Goal: Task Accomplishment & Management: Manage account settings

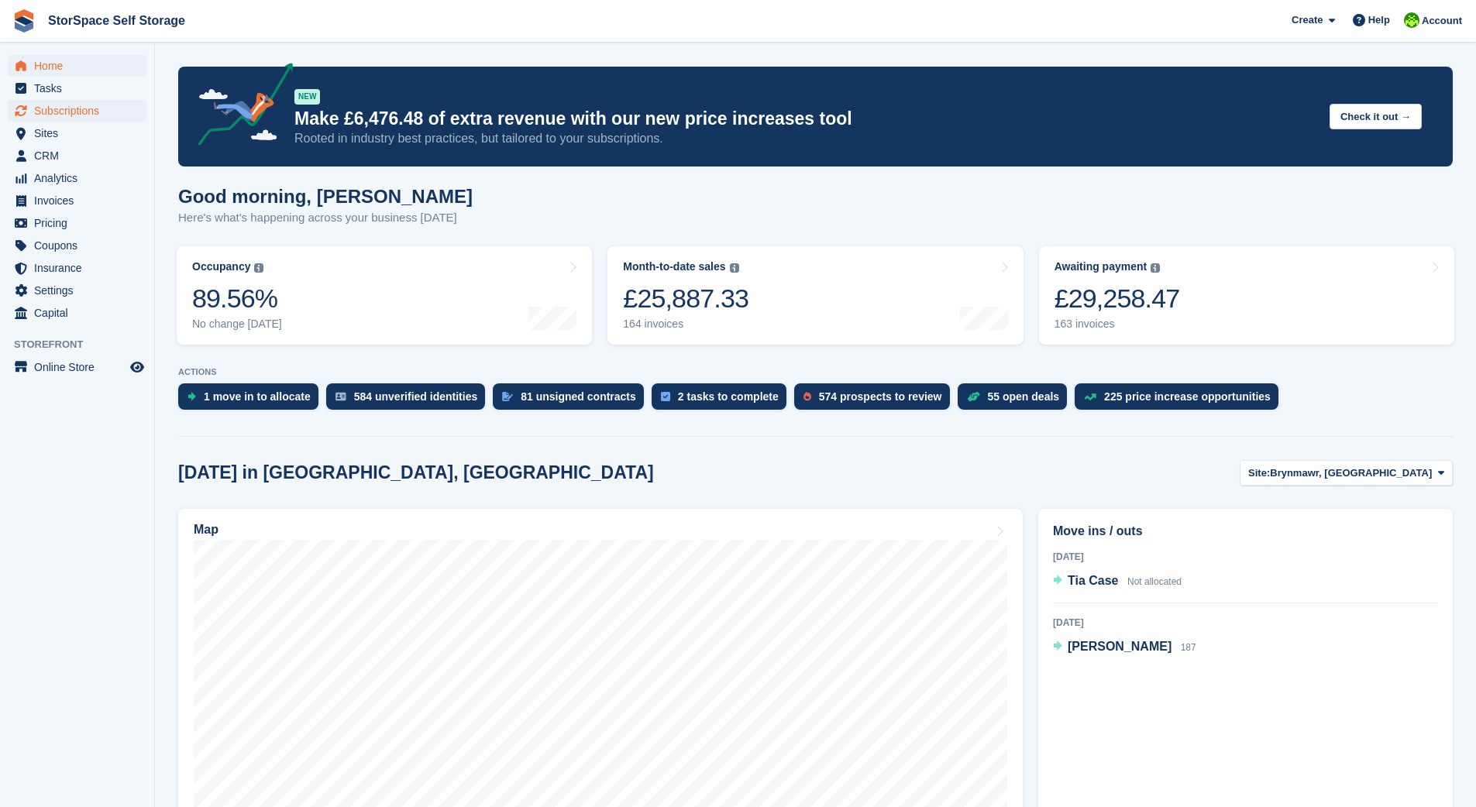
click at [73, 106] on span "Subscriptions" at bounding box center [80, 111] width 93 height 22
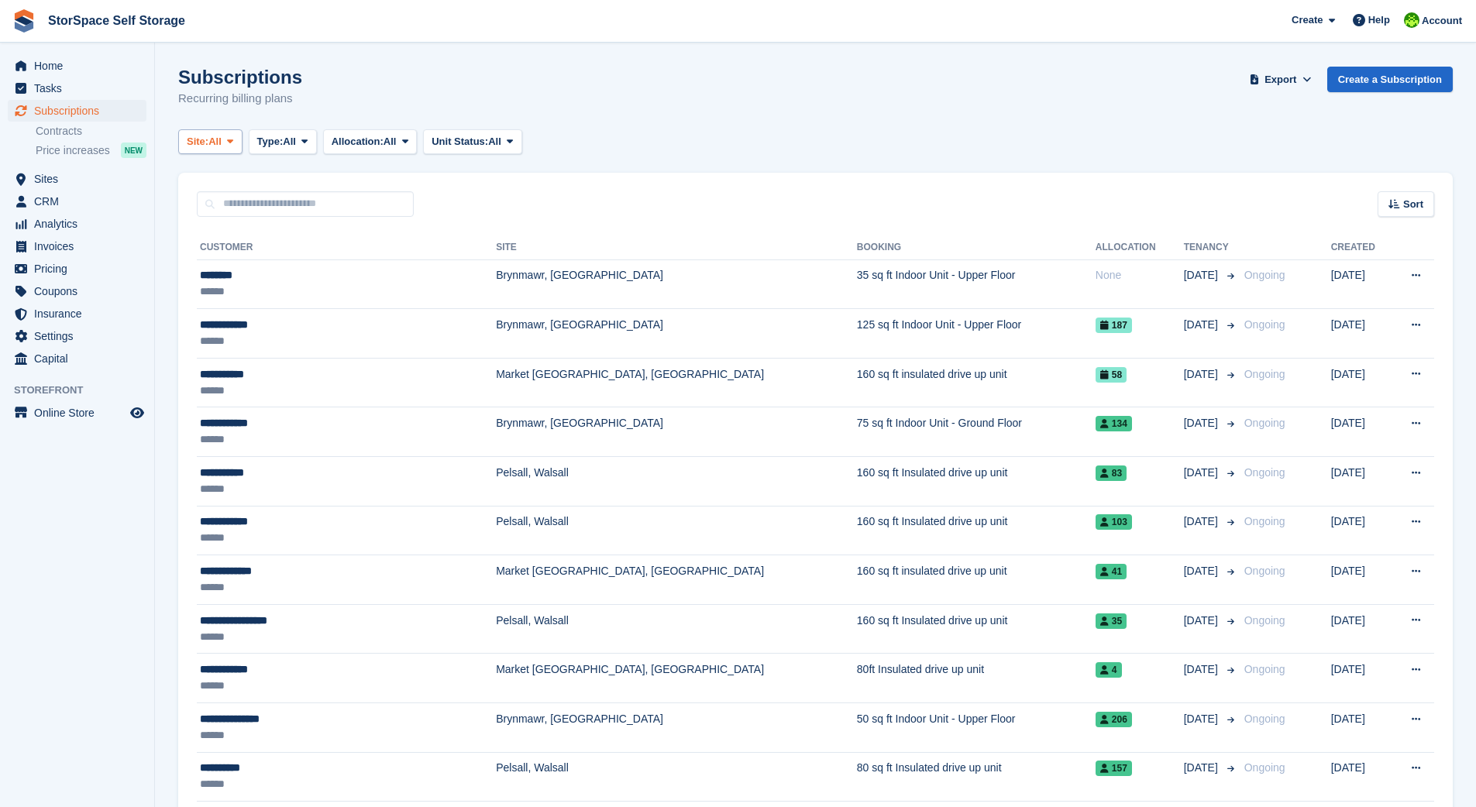
click at [220, 139] on span "All" at bounding box center [214, 141] width 13 height 15
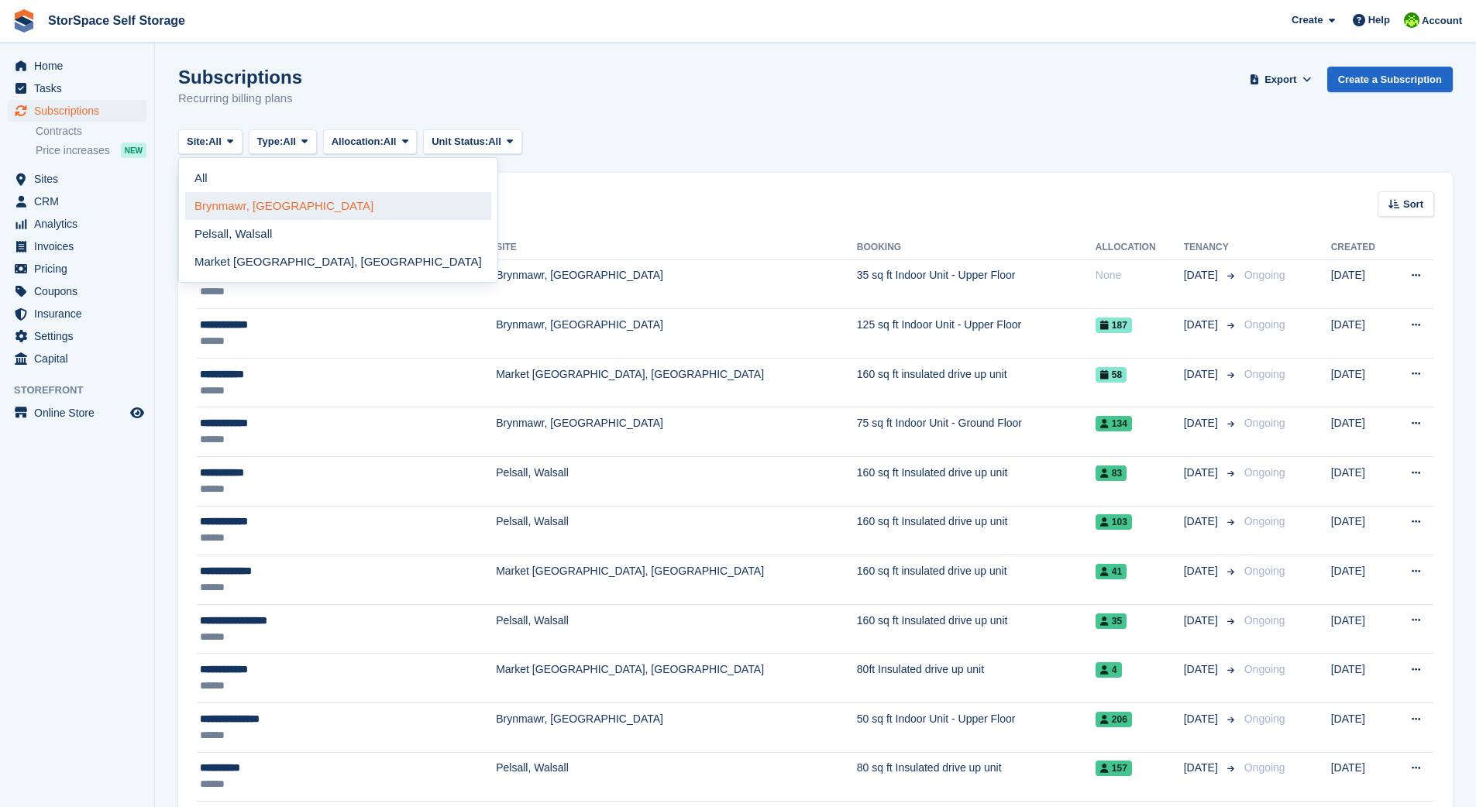
click at [214, 204] on link "Brynmawr, [GEOGRAPHIC_DATA]" at bounding box center [338, 206] width 306 height 28
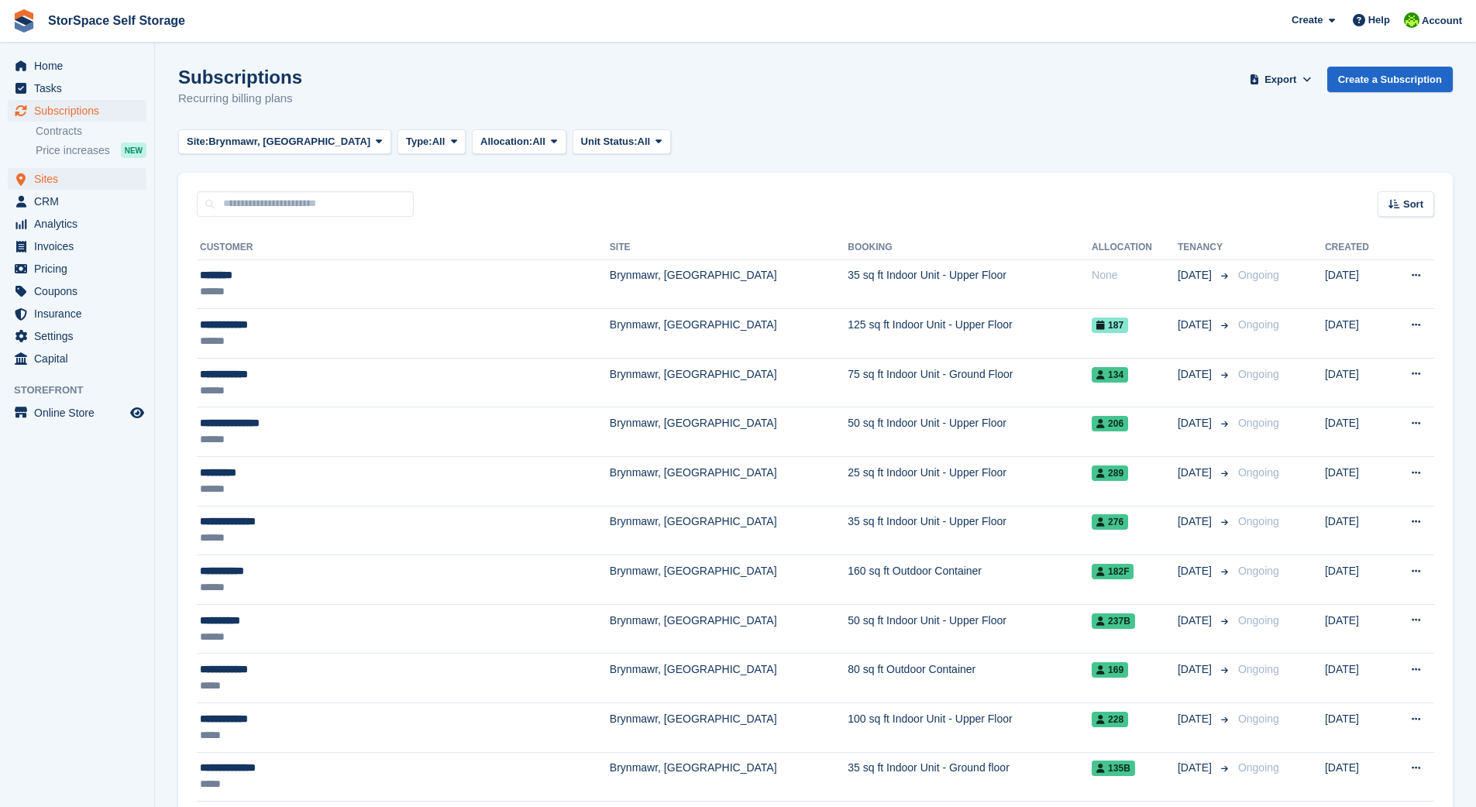
click at [68, 177] on span "Sites" at bounding box center [80, 179] width 93 height 22
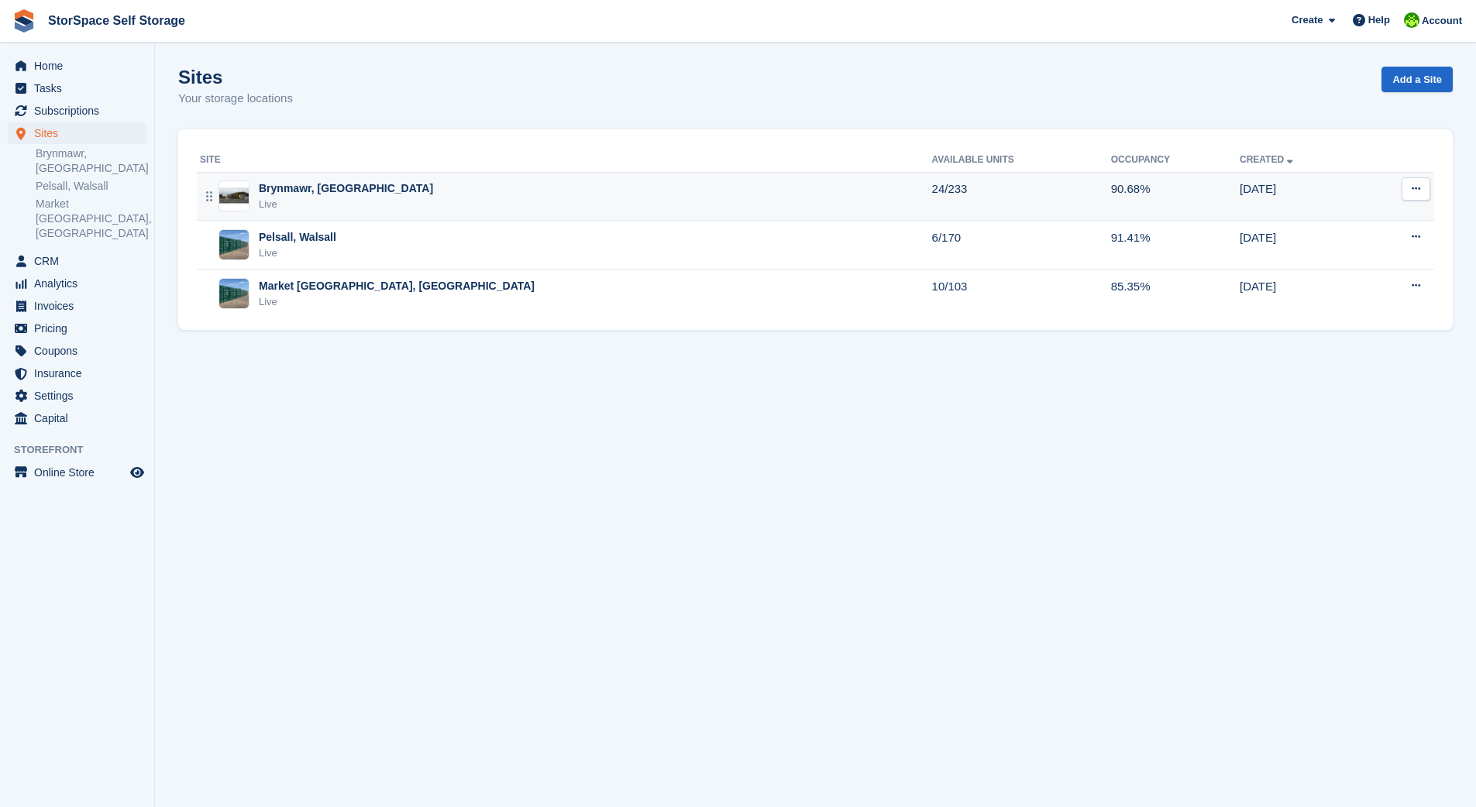
click at [286, 182] on div "Brynmawr, [GEOGRAPHIC_DATA]" at bounding box center [346, 188] width 174 height 16
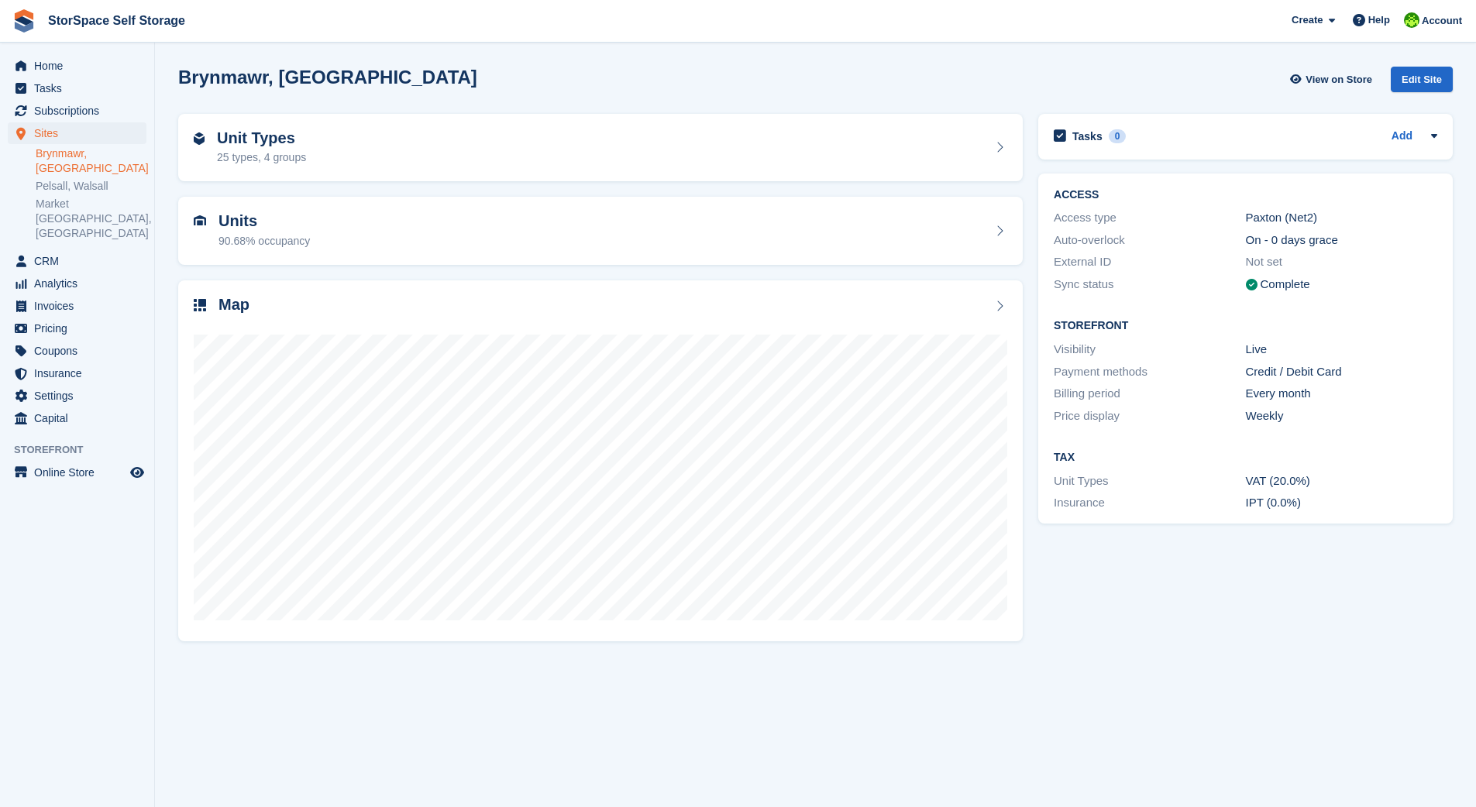
click at [265, 230] on div "Units 90.68% occupancy" at bounding box center [263, 230] width 91 height 37
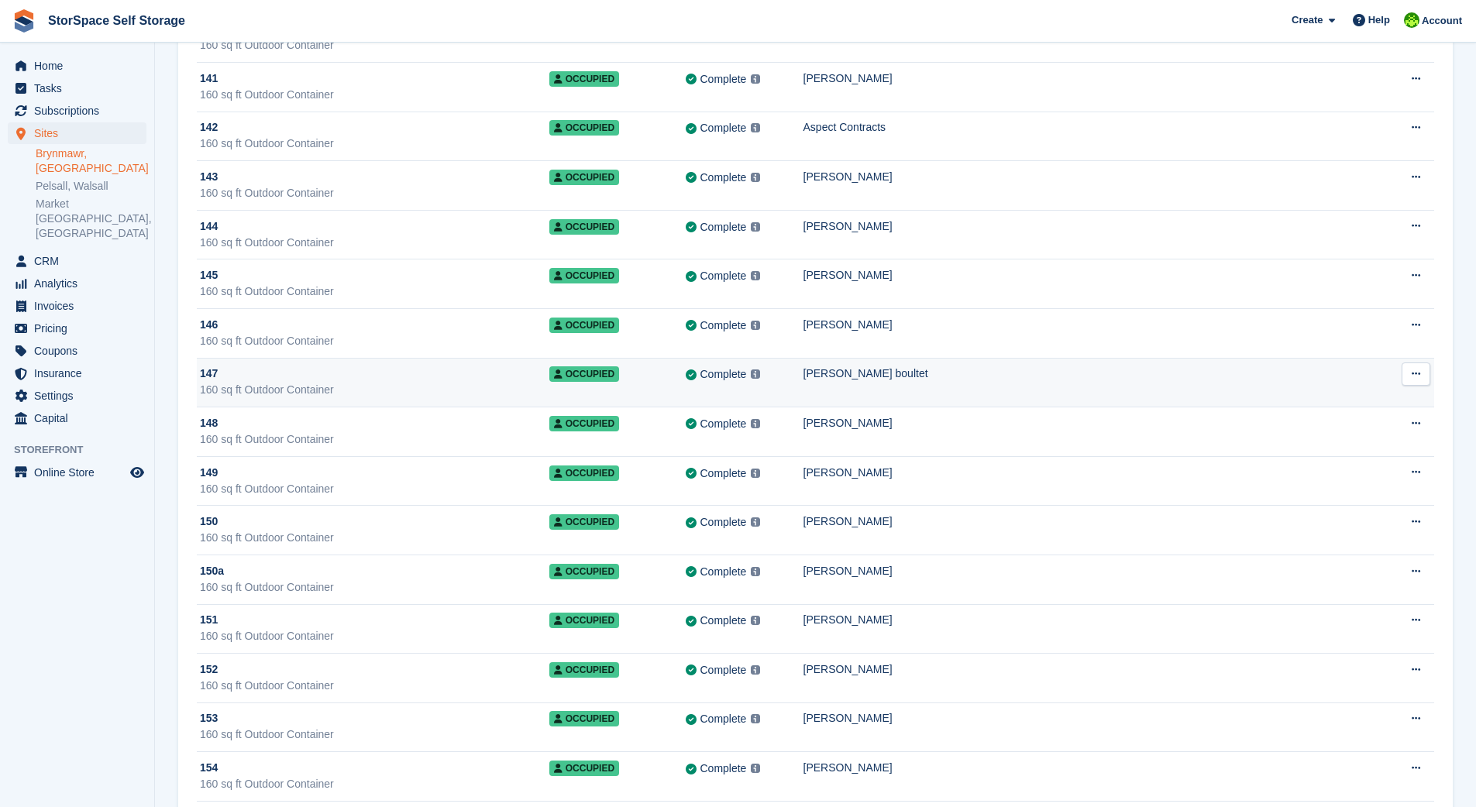
scroll to position [2648, 0]
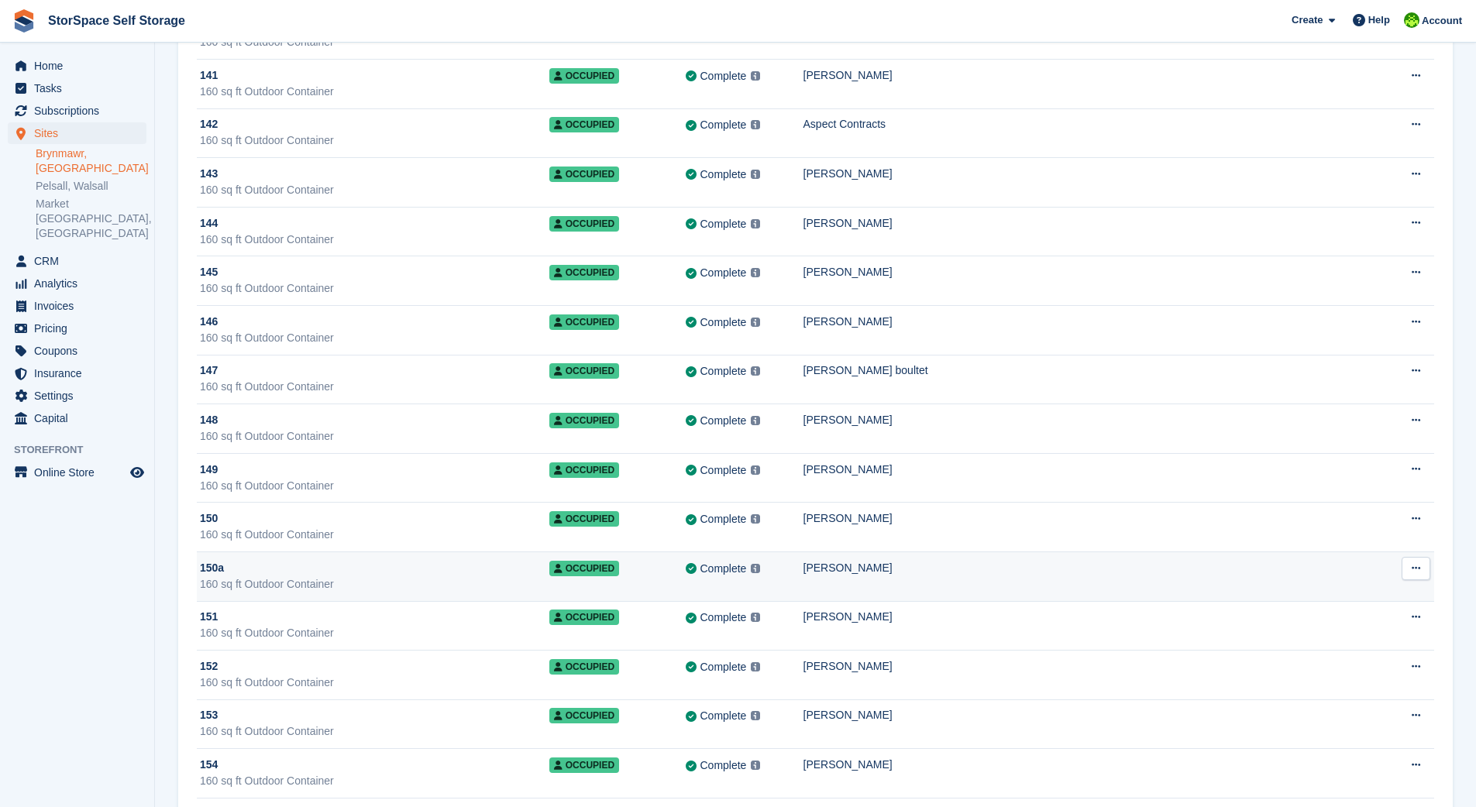
click at [549, 574] on div "150a" at bounding box center [374, 568] width 349 height 16
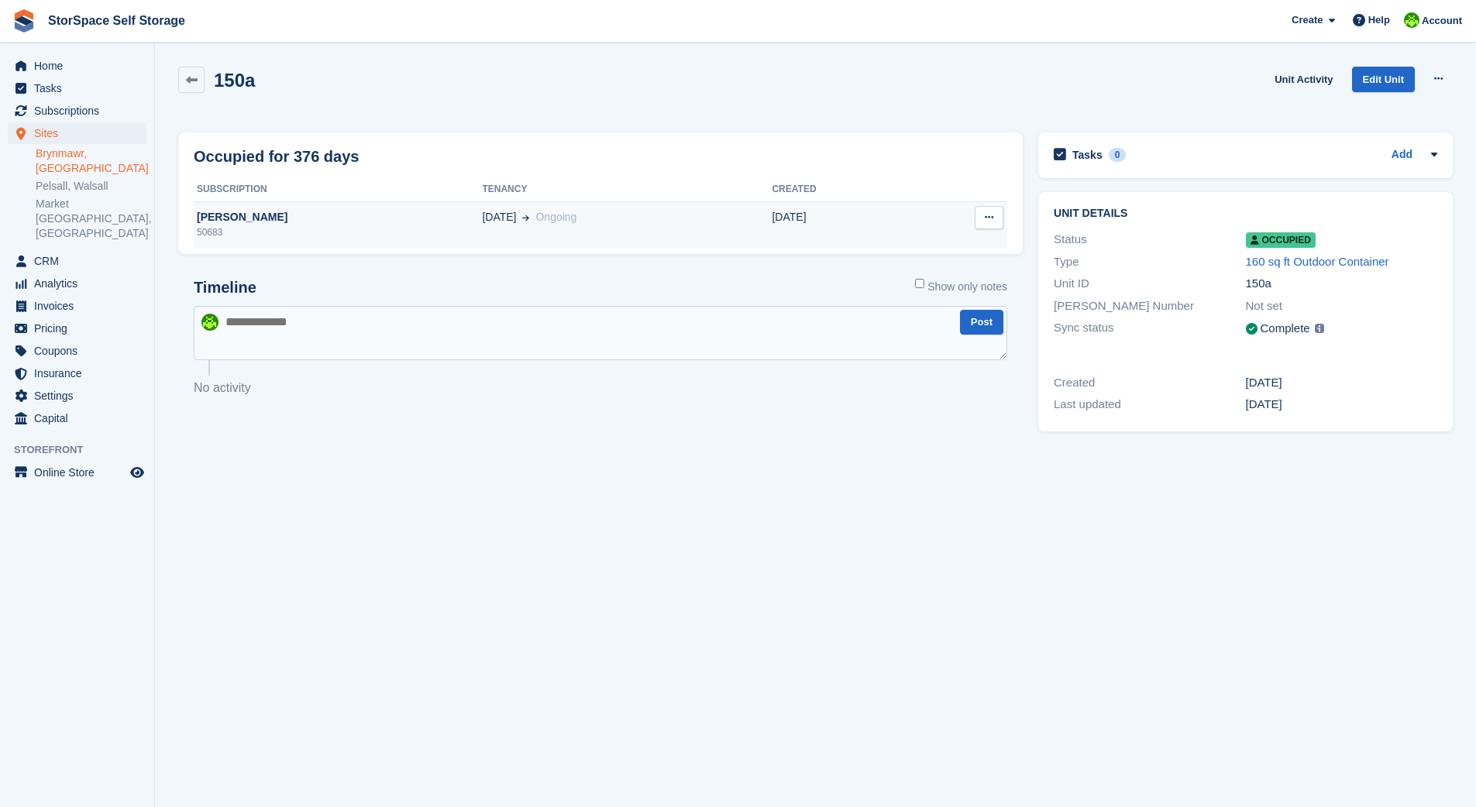
click at [482, 217] on span "[DATE]" at bounding box center [499, 217] width 34 height 16
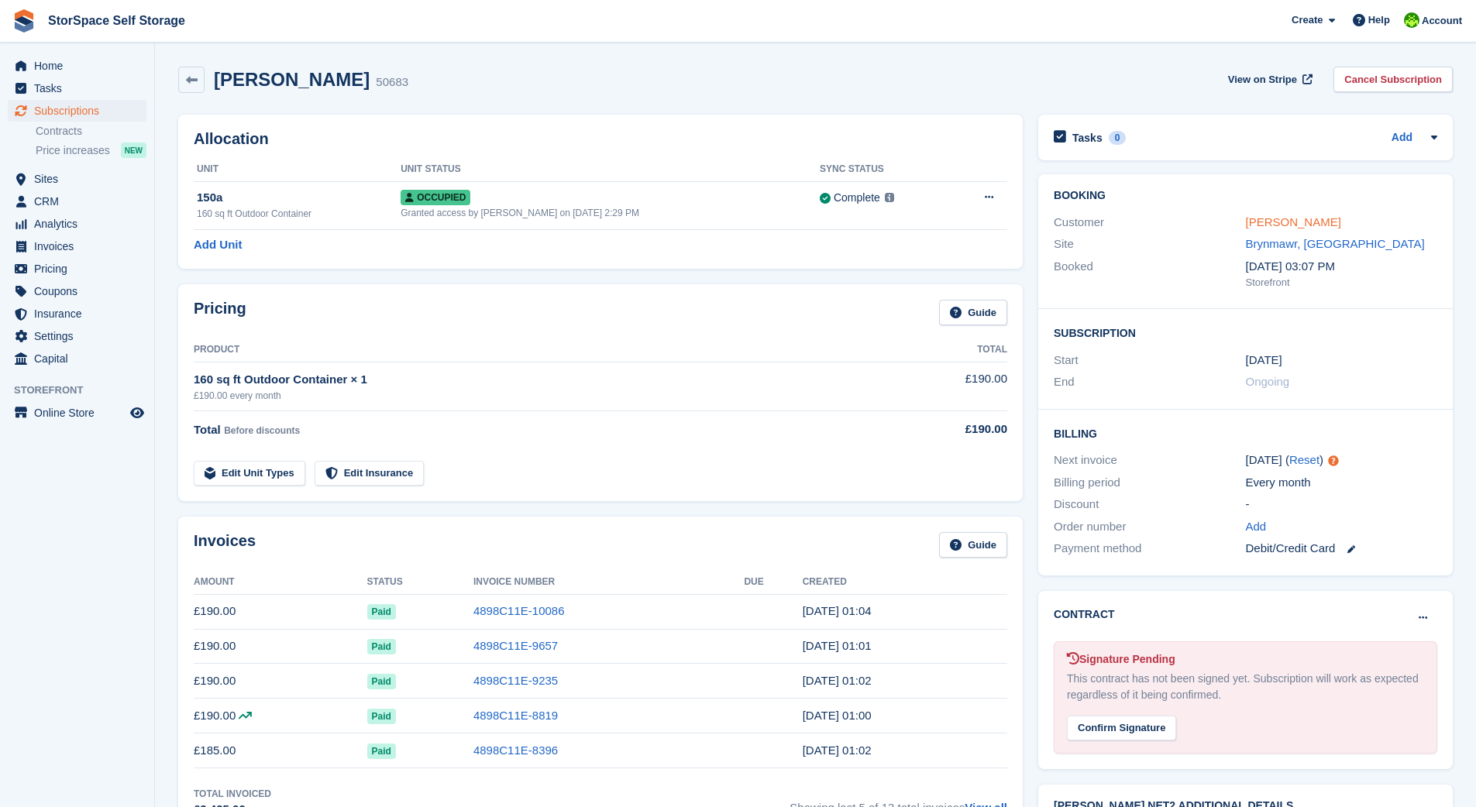
click at [1277, 221] on link "[PERSON_NAME]" at bounding box center [1293, 221] width 95 height 13
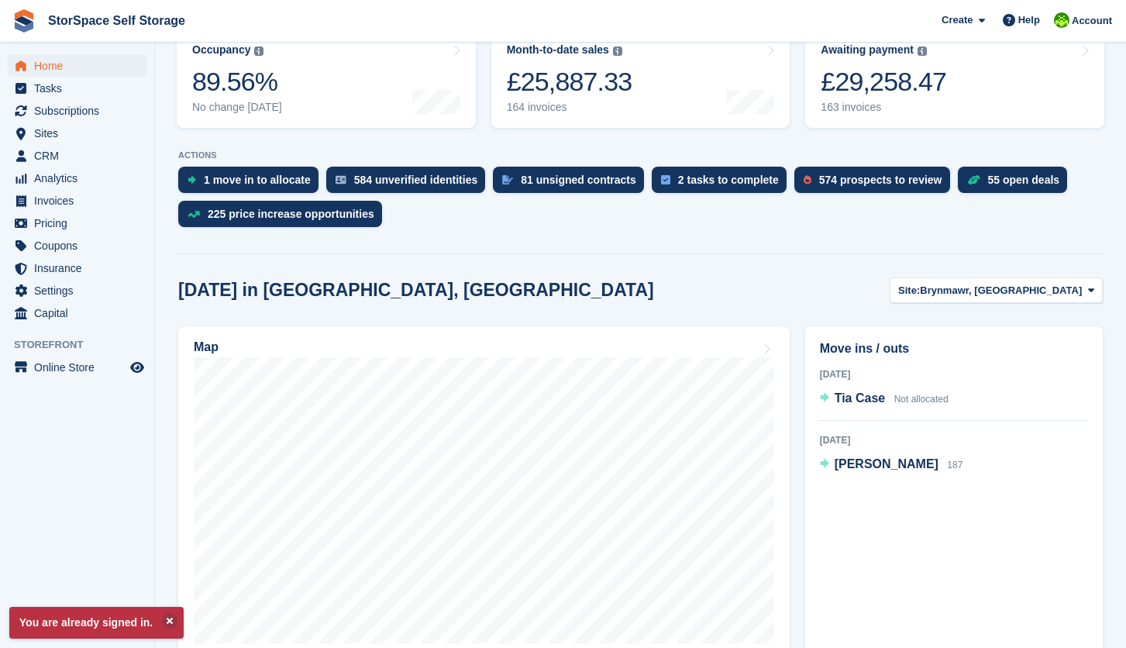
scroll to position [460, 0]
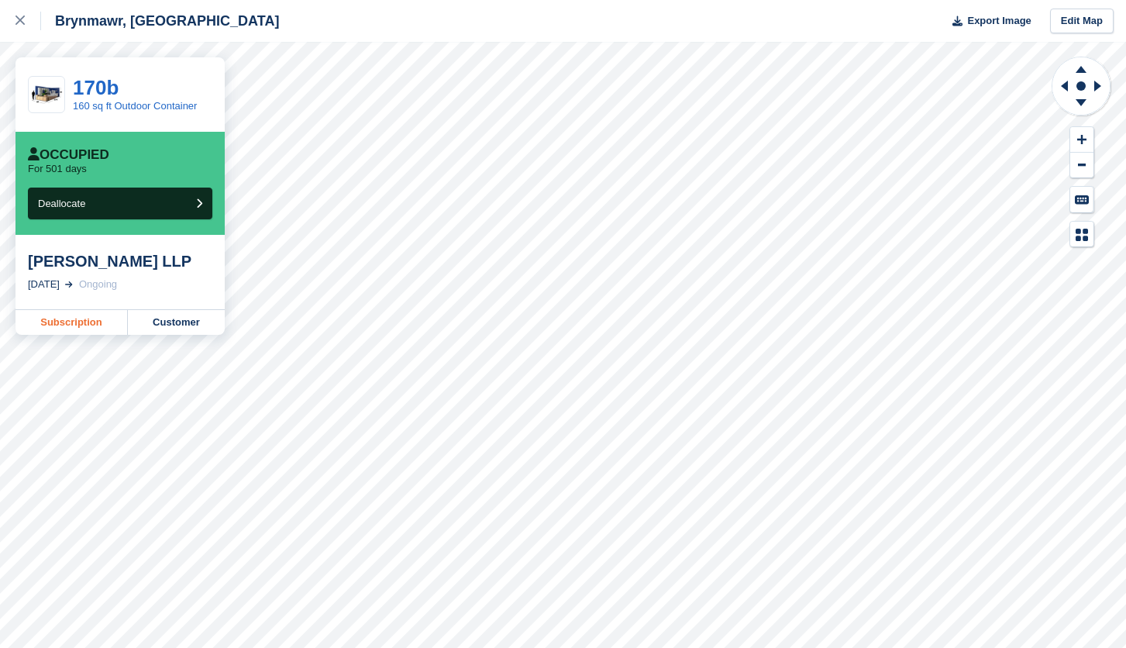
click at [59, 325] on link "Subscription" at bounding box center [71, 322] width 112 height 25
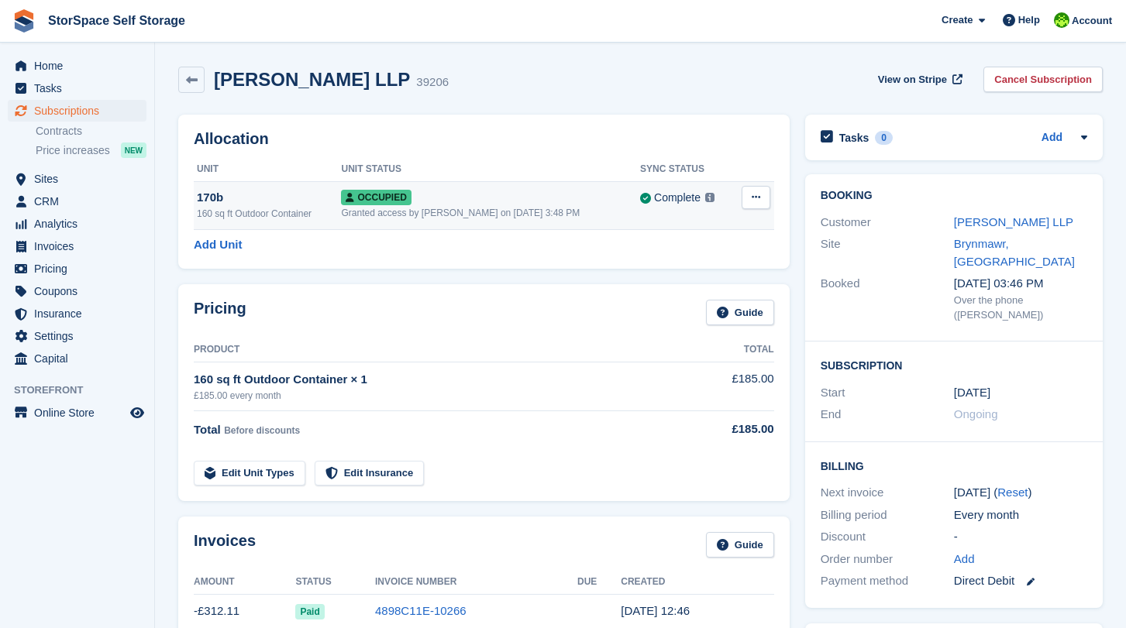
click at [768, 201] on button at bounding box center [755, 197] width 29 height 23
click at [699, 288] on p "Deallocate" at bounding box center [695, 281] width 135 height 20
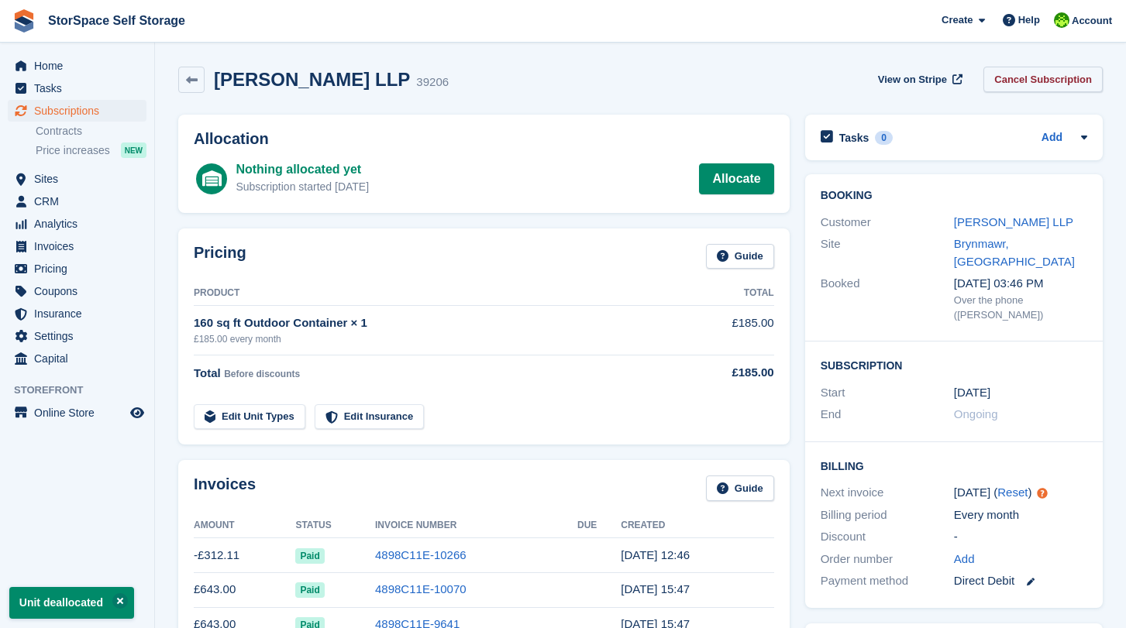
click at [1025, 81] on link "Cancel Subscription" at bounding box center [1042, 80] width 119 height 26
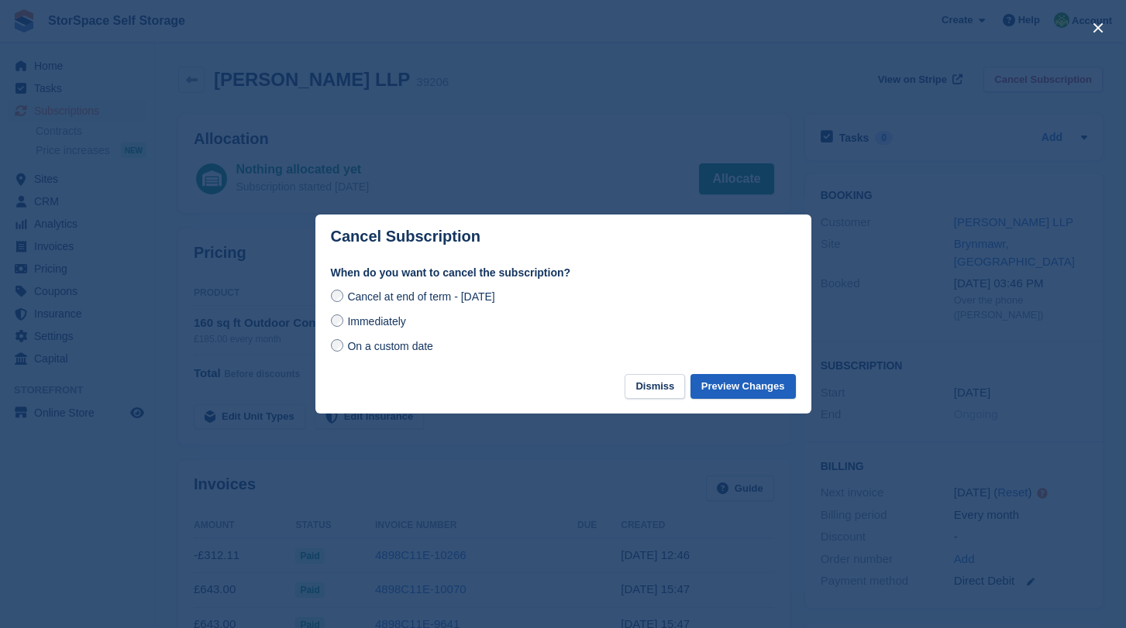
click at [730, 390] on button "Preview Changes" at bounding box center [742, 387] width 105 height 26
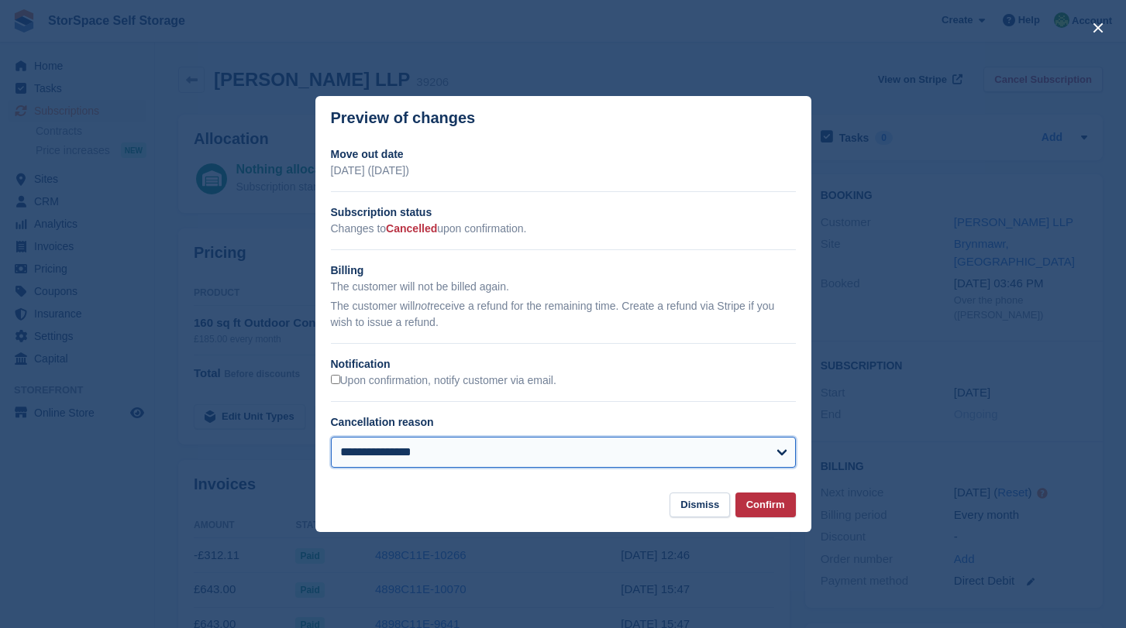
select select "**********"
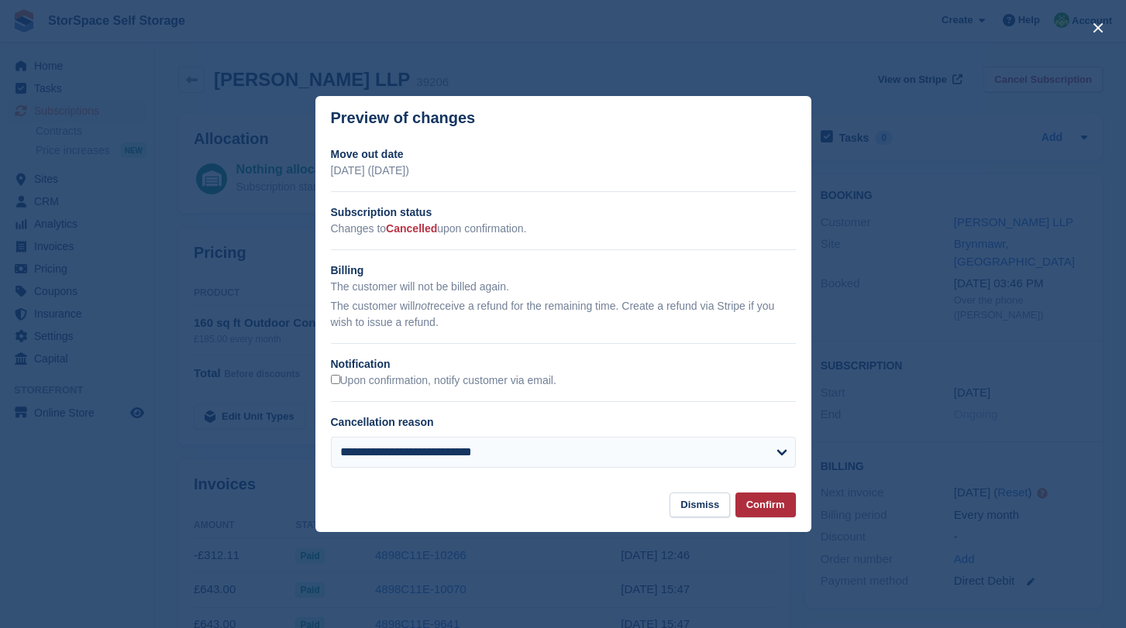
click at [755, 508] on button "Confirm" at bounding box center [765, 506] width 60 height 26
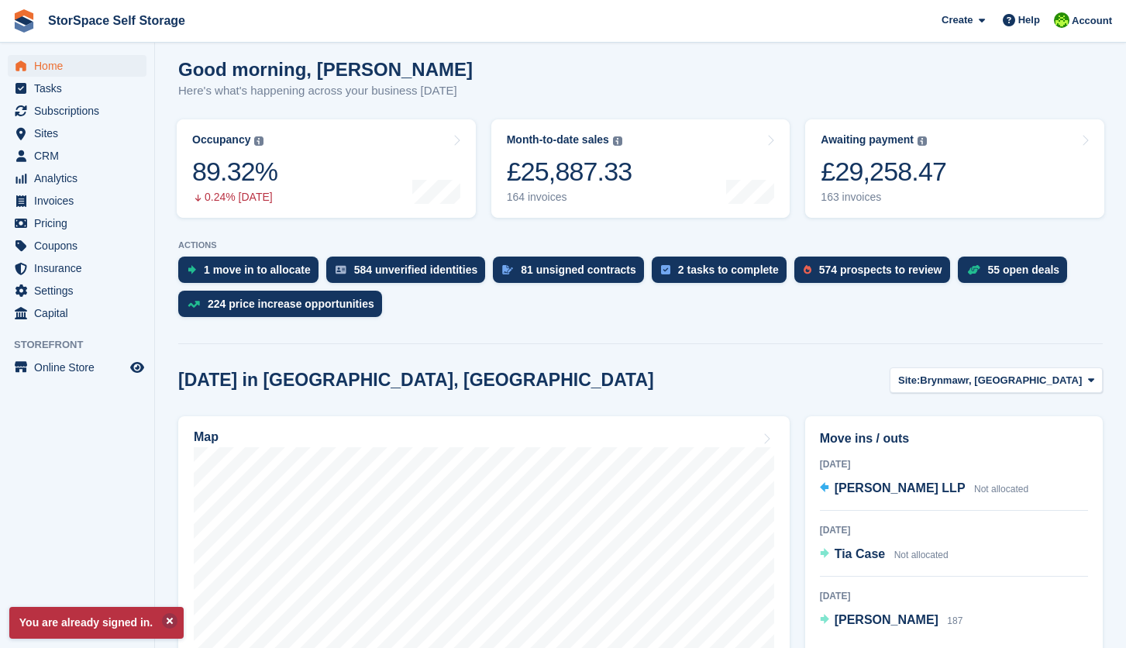
scroll to position [287, 0]
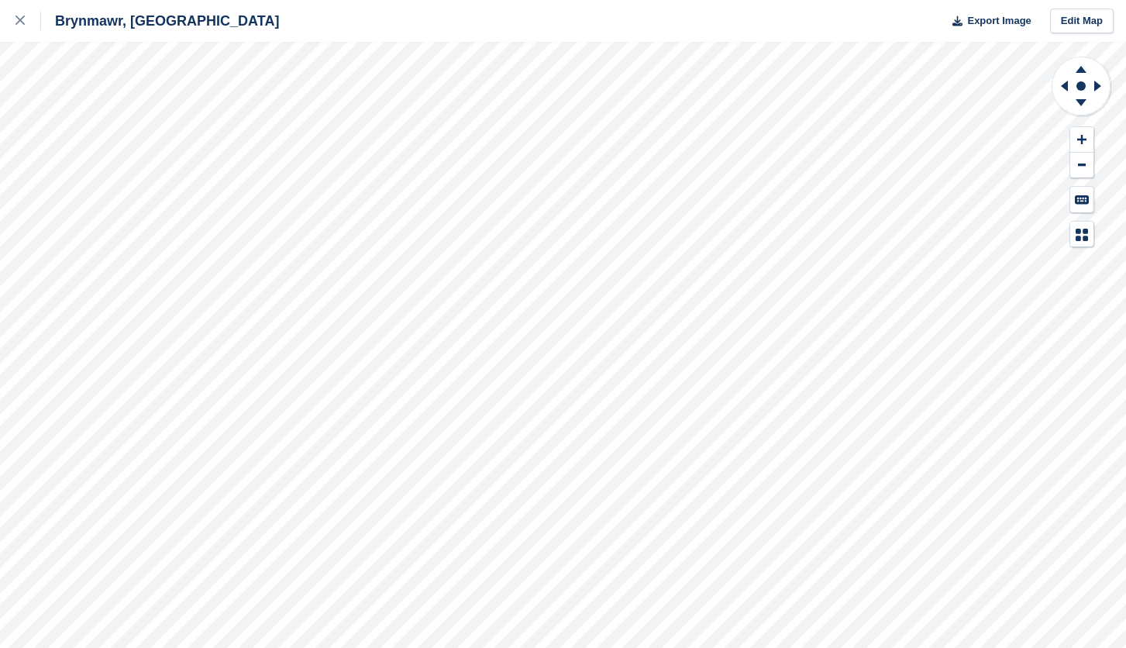
click at [76, 140] on div "Brynmawr, [GEOGRAPHIC_DATA] Export Image Edit Map" at bounding box center [563, 324] width 1126 height 648
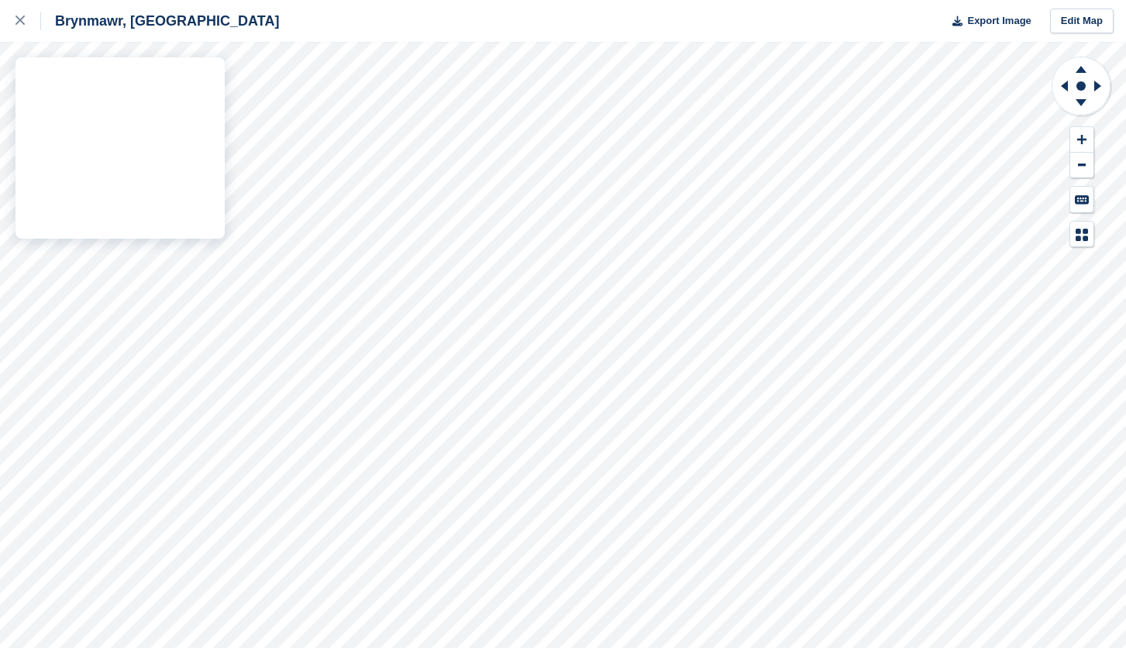
click at [101, 130] on div "Brynmawr, [GEOGRAPHIC_DATA] Export Image Edit Map" at bounding box center [563, 324] width 1126 height 648
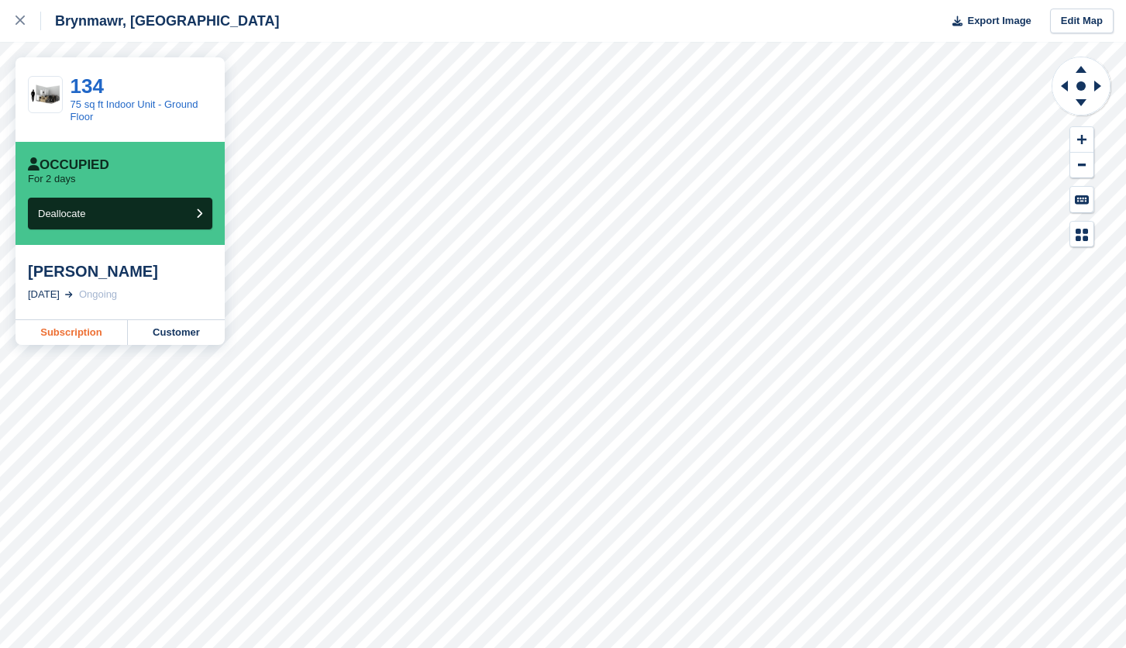
click at [69, 327] on link "Subscription" at bounding box center [71, 332] width 112 height 25
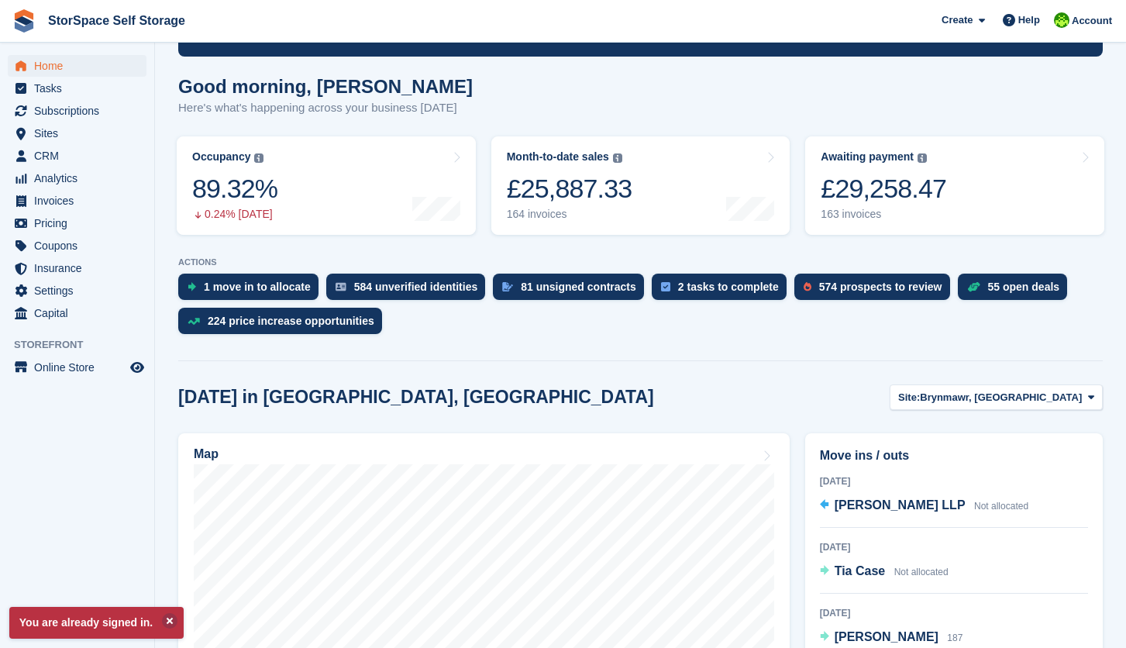
scroll to position [277, 0]
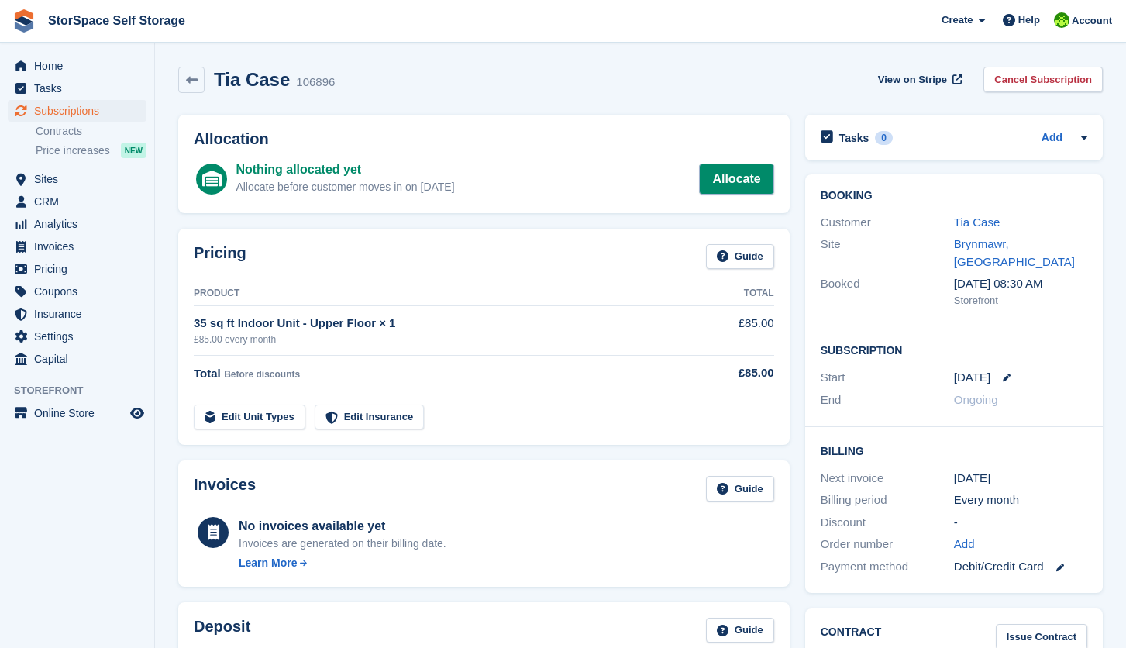
click at [716, 184] on link "Allocate" at bounding box center [736, 178] width 74 height 31
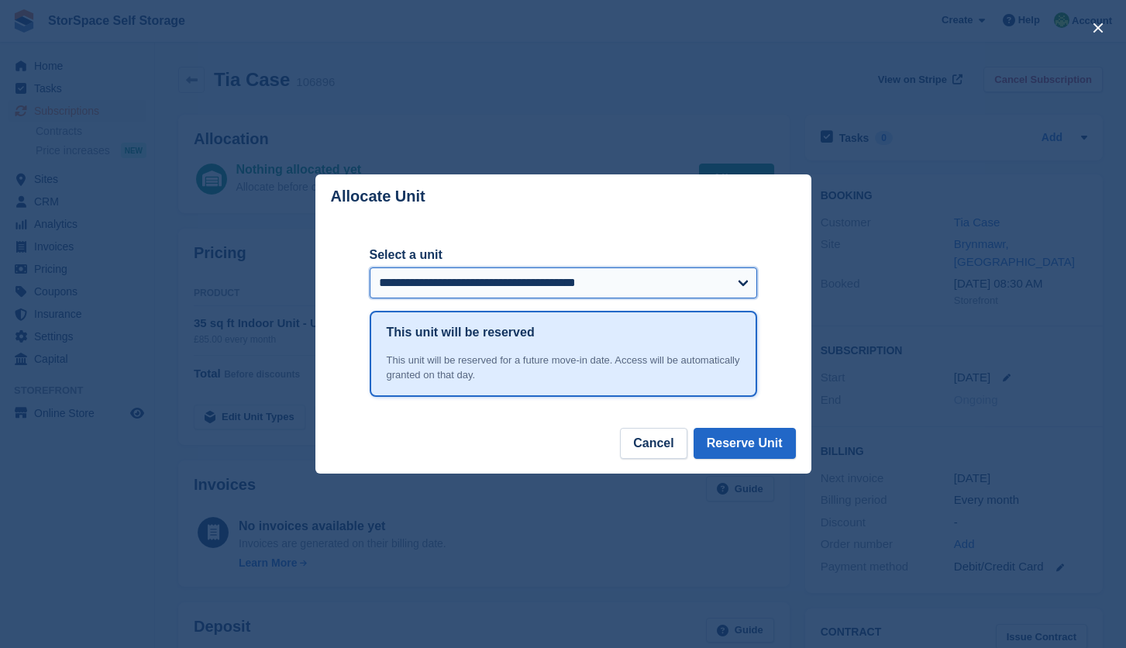
select select "******"
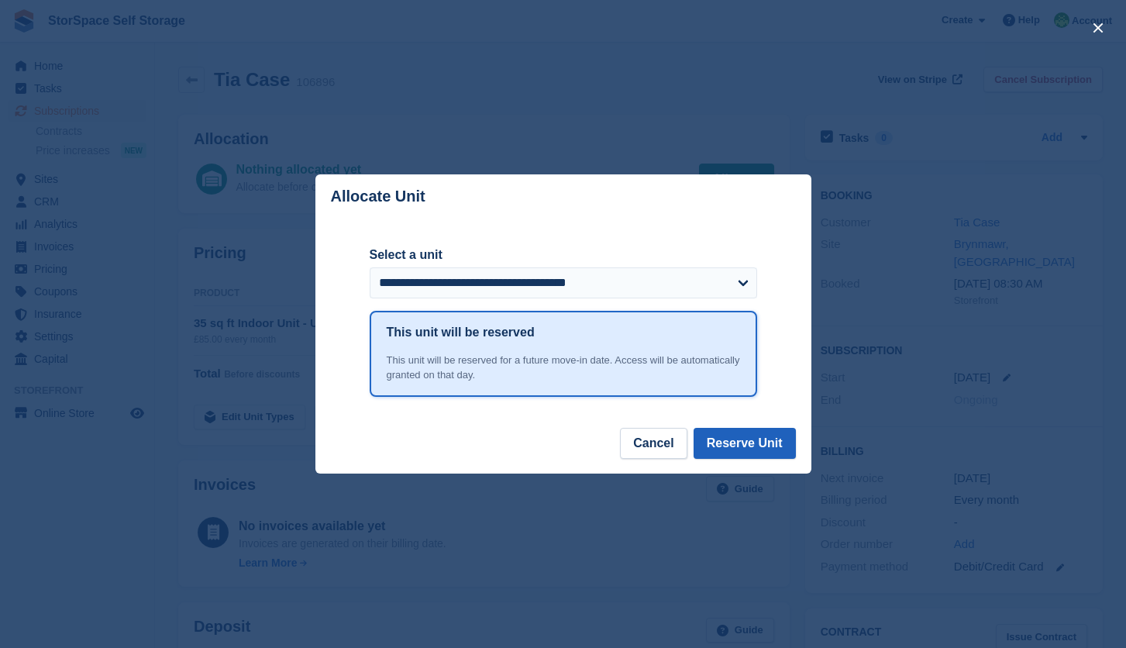
click at [734, 447] on button "Reserve Unit" at bounding box center [744, 443] width 102 height 31
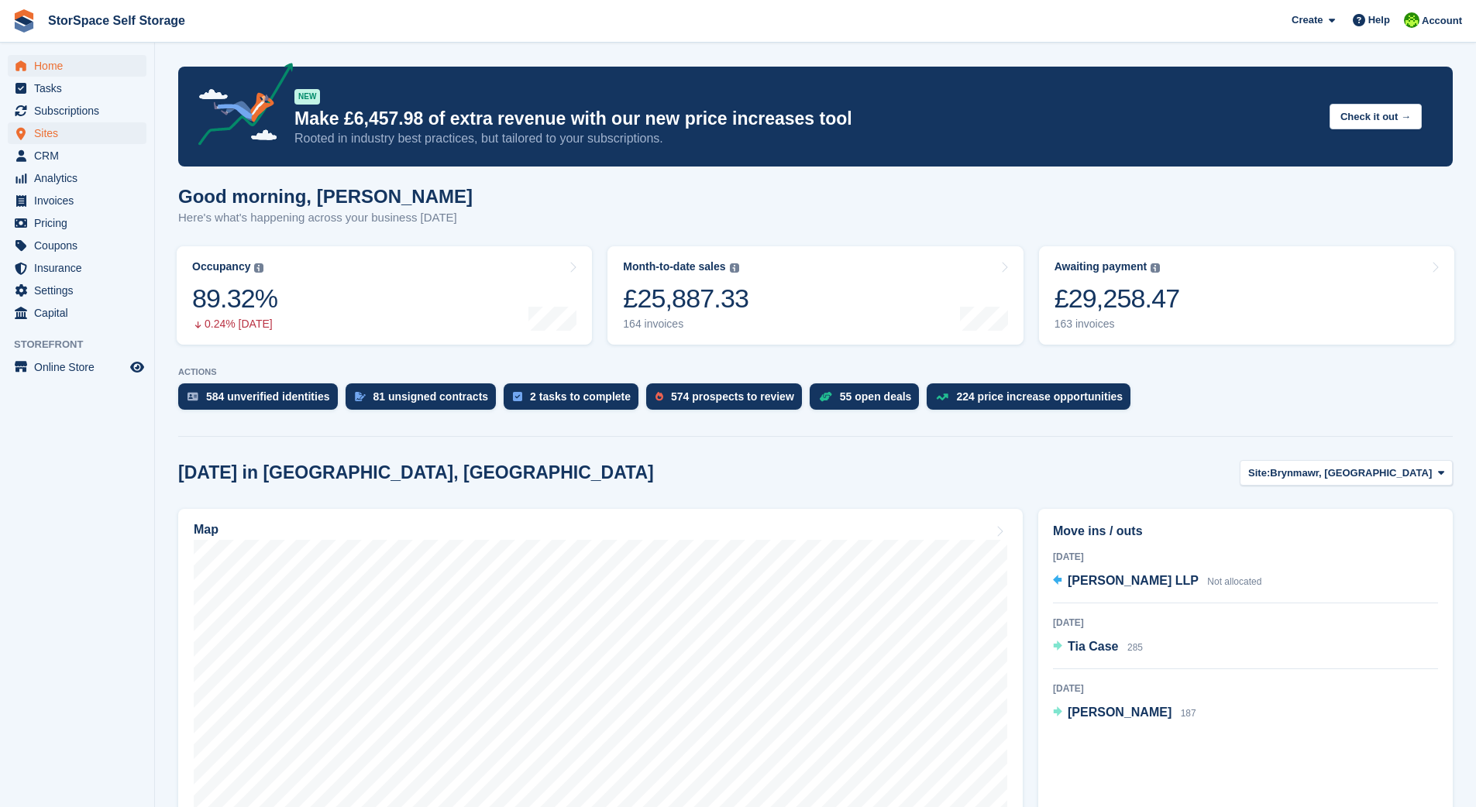
click at [73, 132] on span "Sites" at bounding box center [80, 133] width 93 height 22
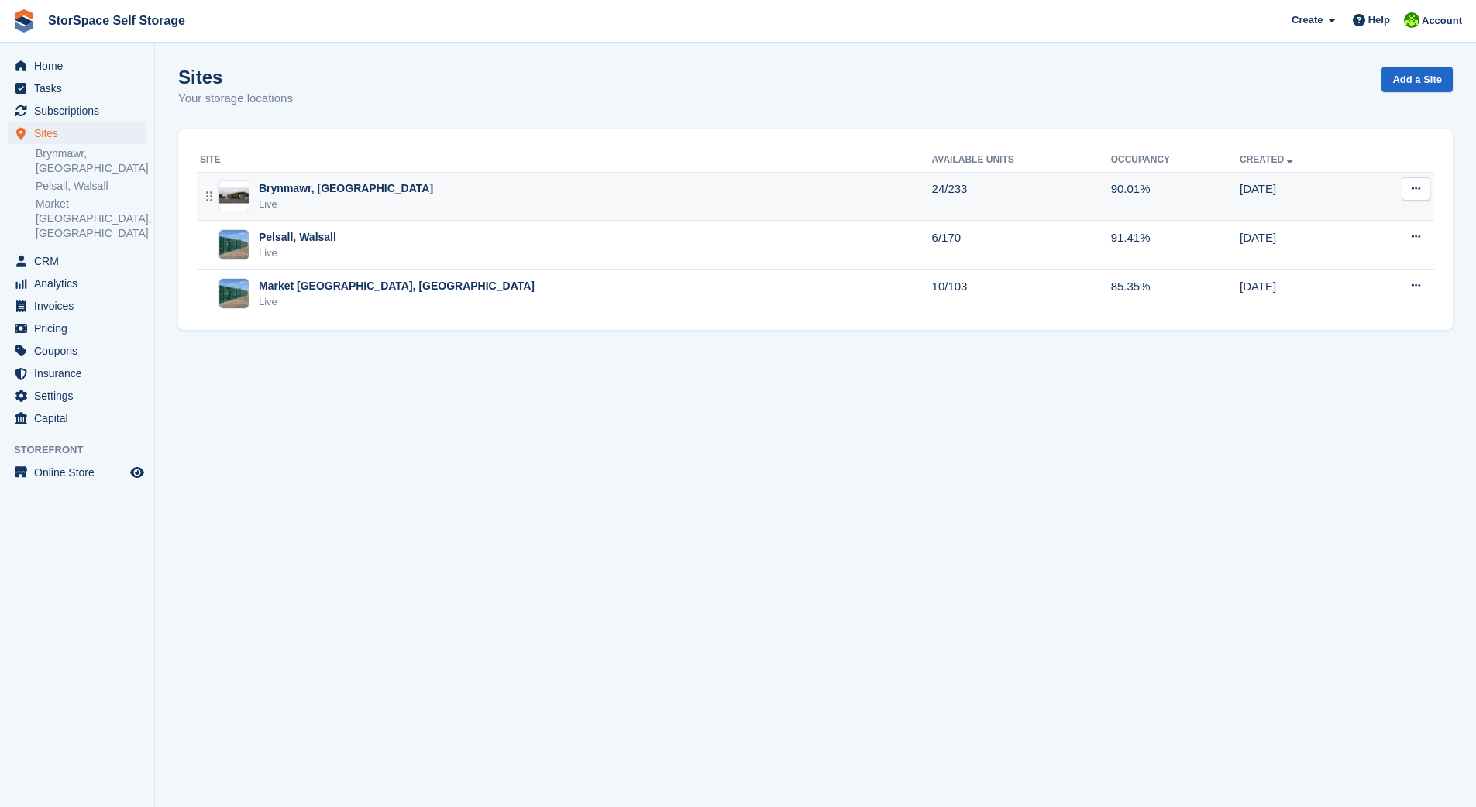
click at [270, 187] on div "Brynmawr, [GEOGRAPHIC_DATA]" at bounding box center [346, 188] width 174 height 16
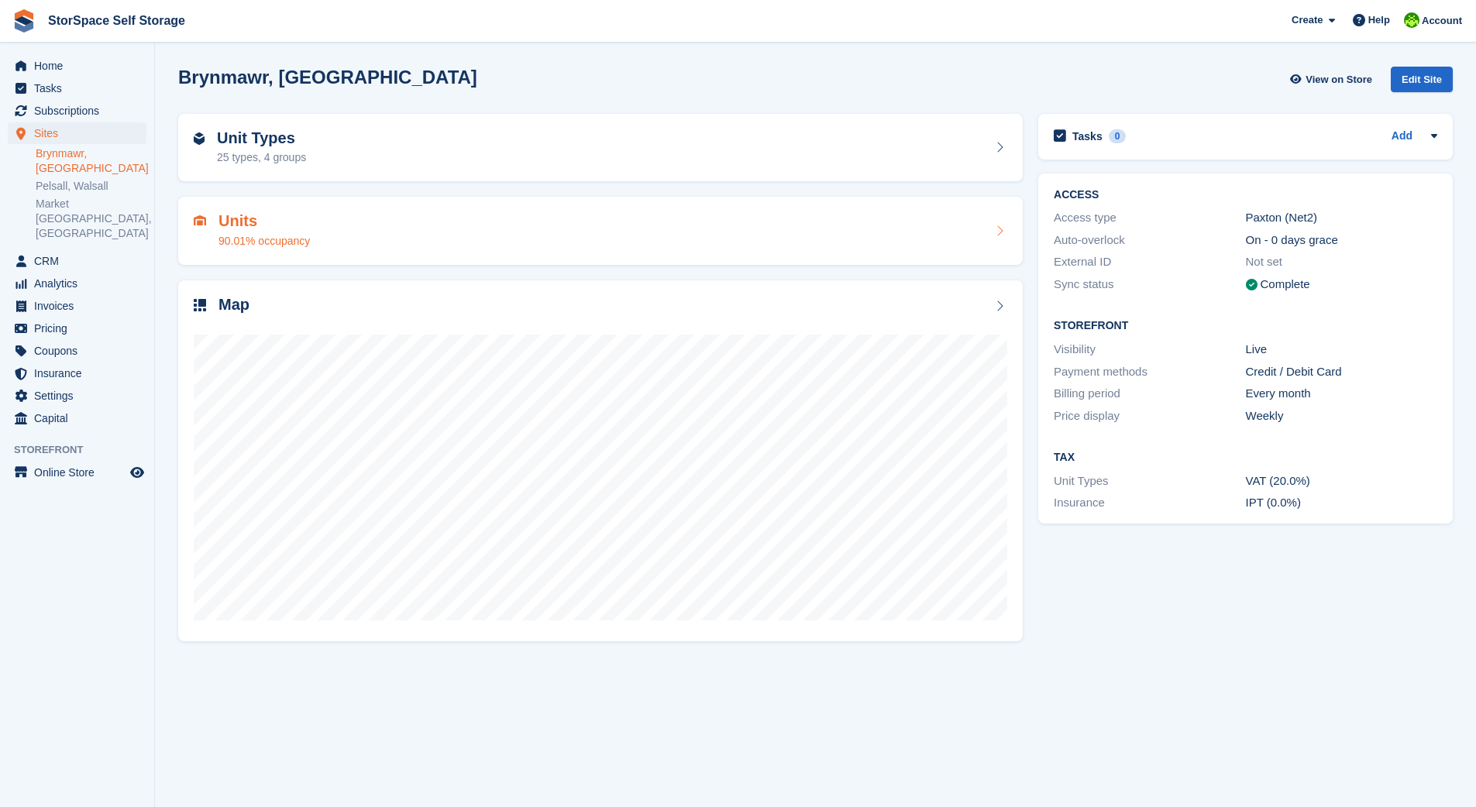
click at [267, 229] on div "Units 90.01% occupancy" at bounding box center [263, 230] width 91 height 37
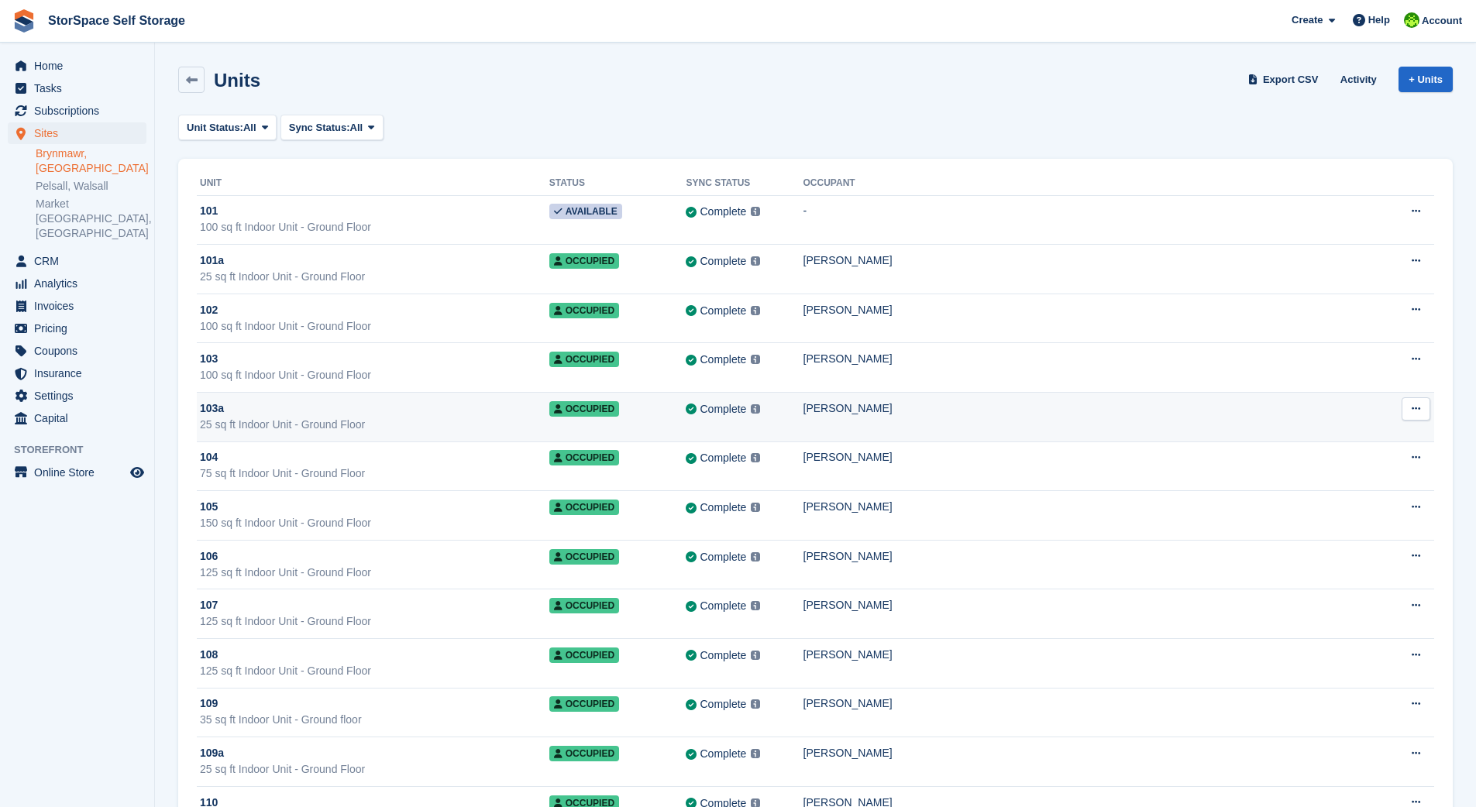
click at [479, 421] on div "25 sq ft Indoor Unit - Ground Floor" at bounding box center [374, 425] width 349 height 16
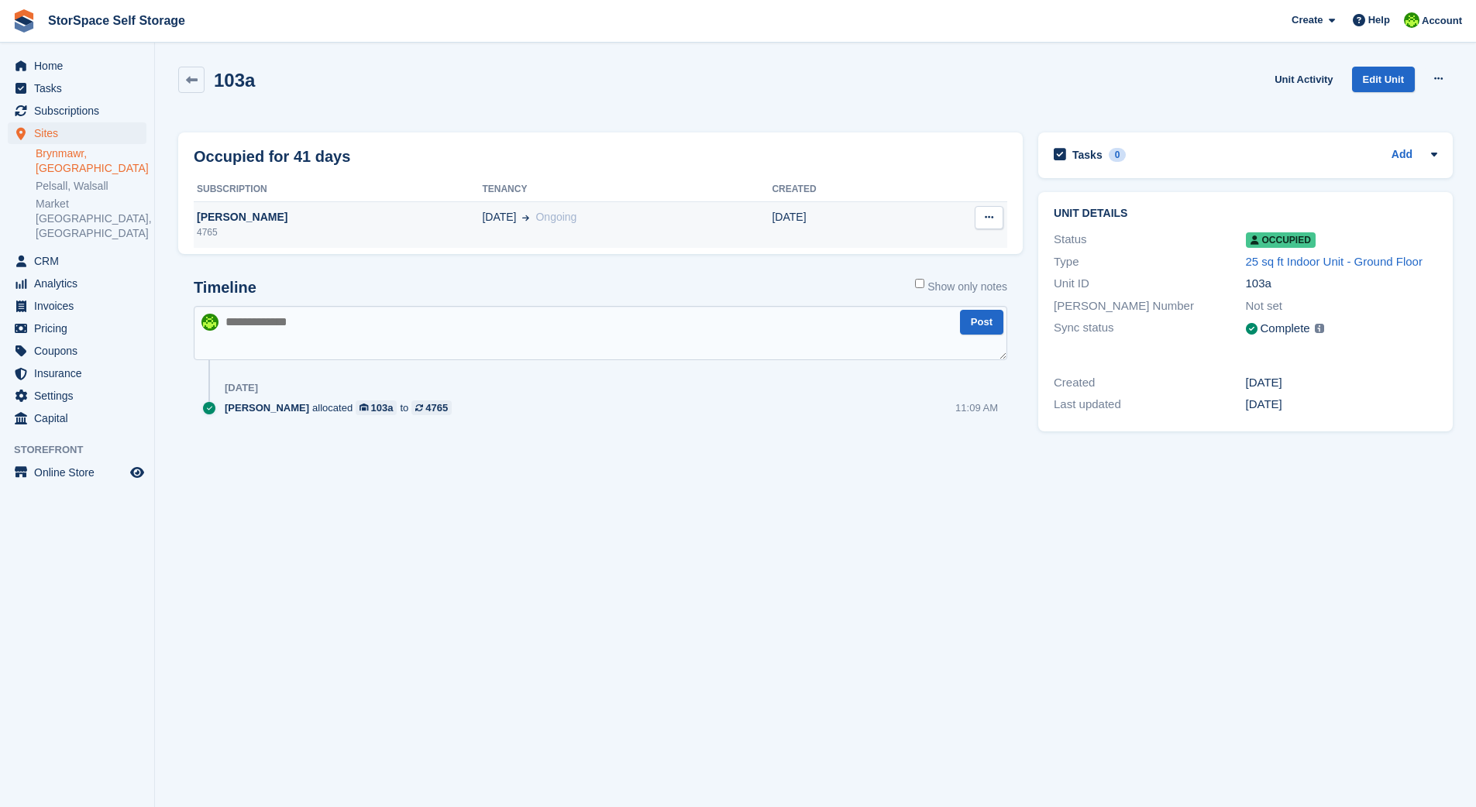
click at [346, 229] on div "4765" at bounding box center [338, 232] width 288 height 14
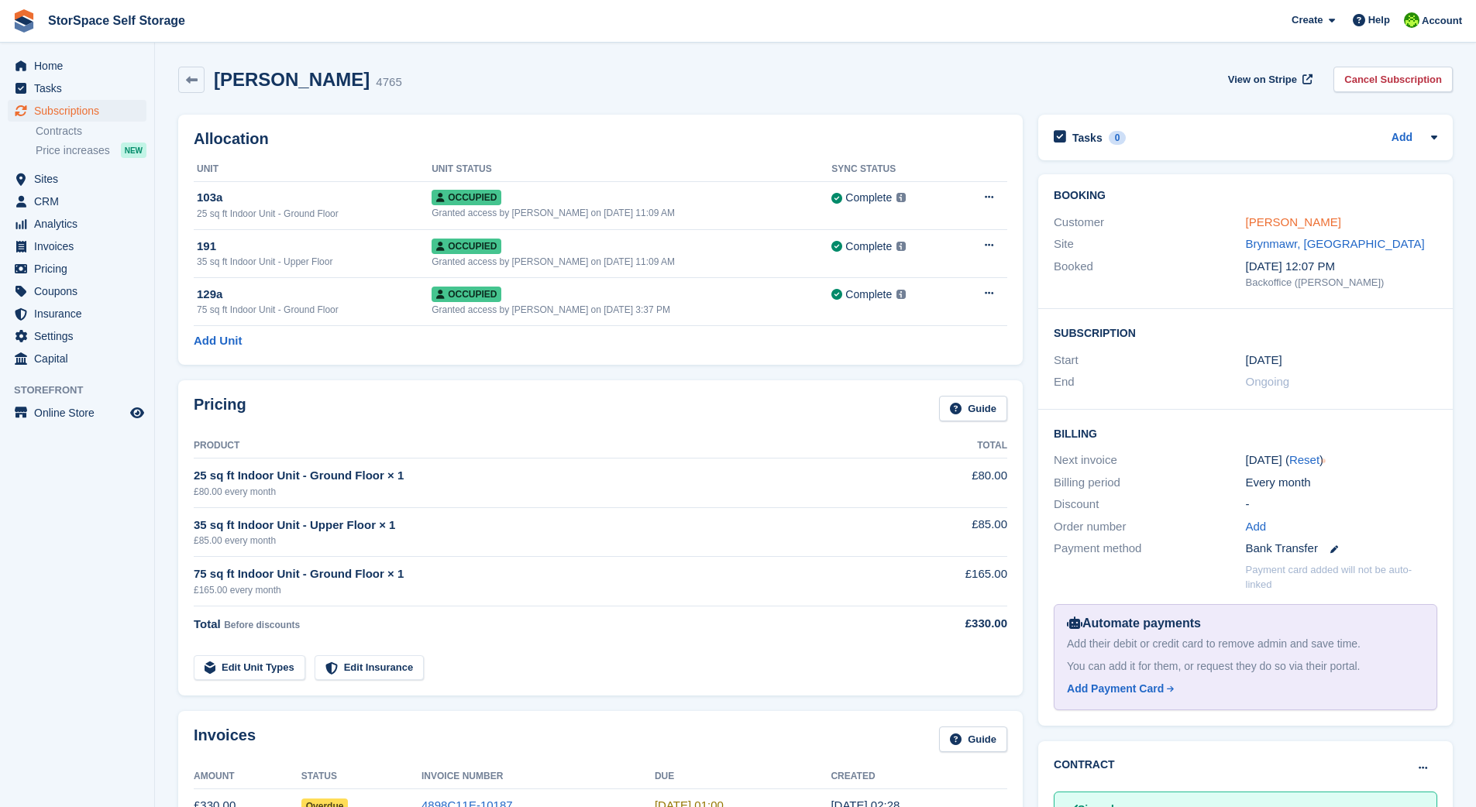
click at [1290, 218] on link "[PERSON_NAME]" at bounding box center [1293, 221] width 95 height 13
